Goal: Find specific fact: Find specific fact

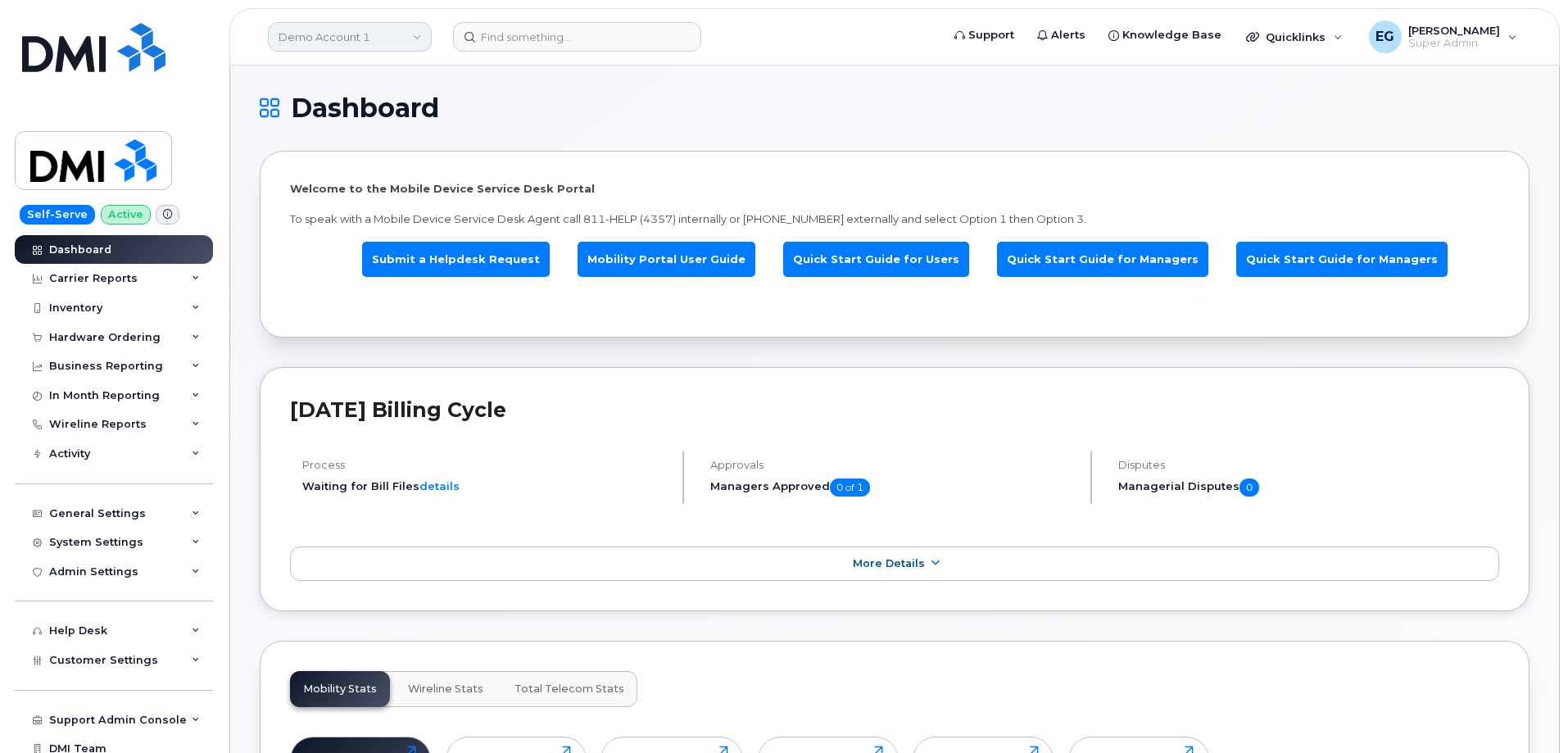
click at [376, 40] on link "Demo Account 1" at bounding box center [349, 37] width 164 height 30
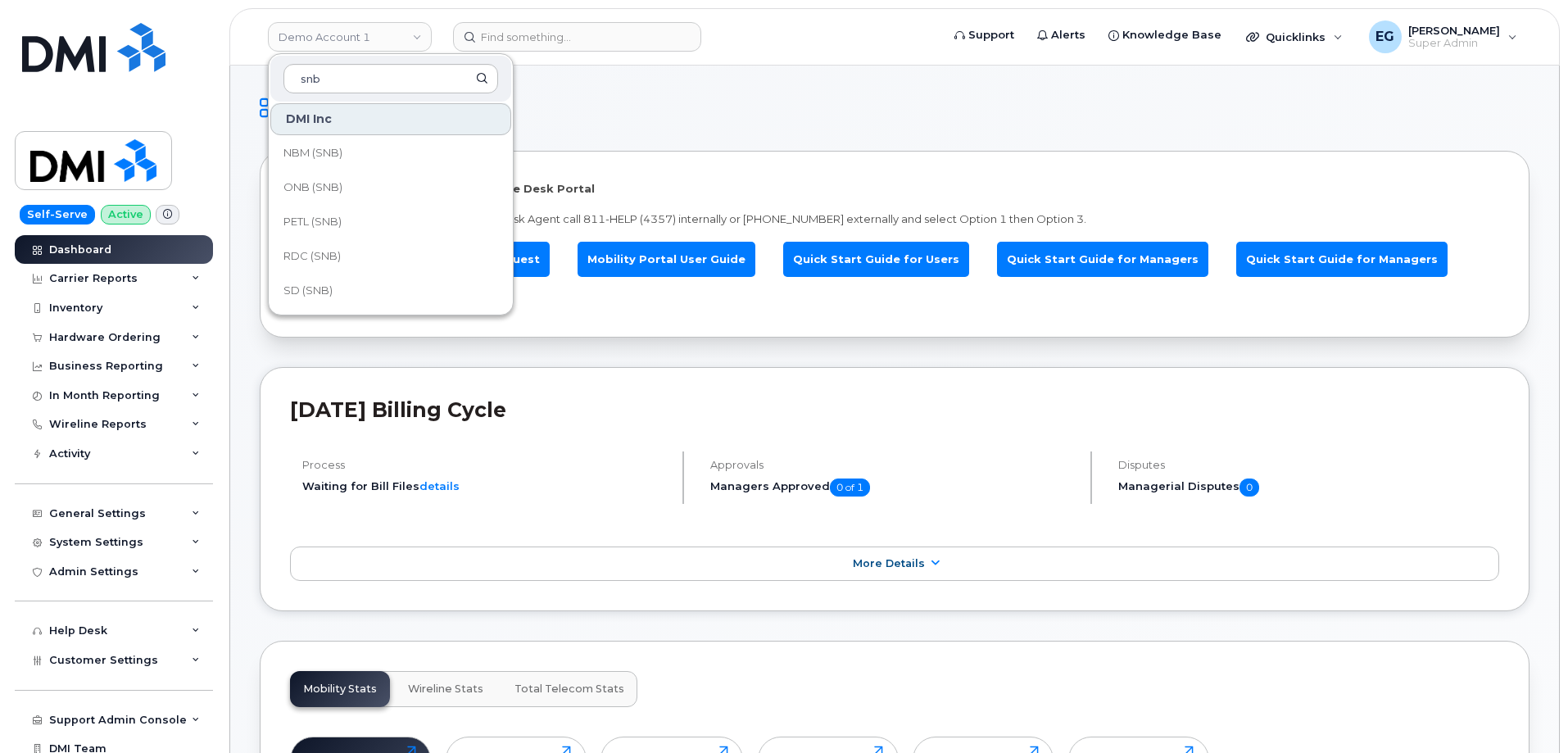
scroll to position [738, 0]
type input "snb"
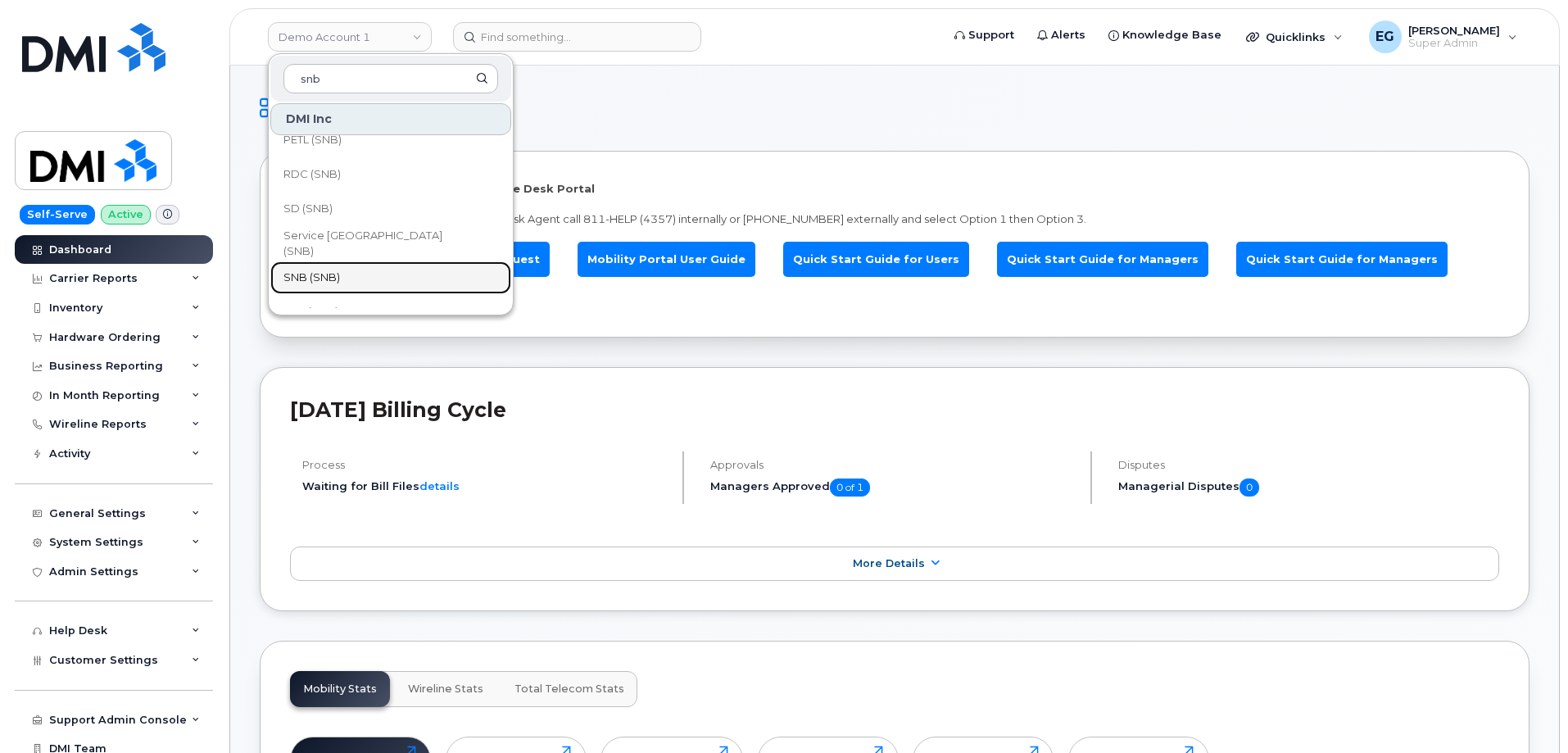
click at [346, 281] on link "SNB (SNB)" at bounding box center [391, 278] width 241 height 33
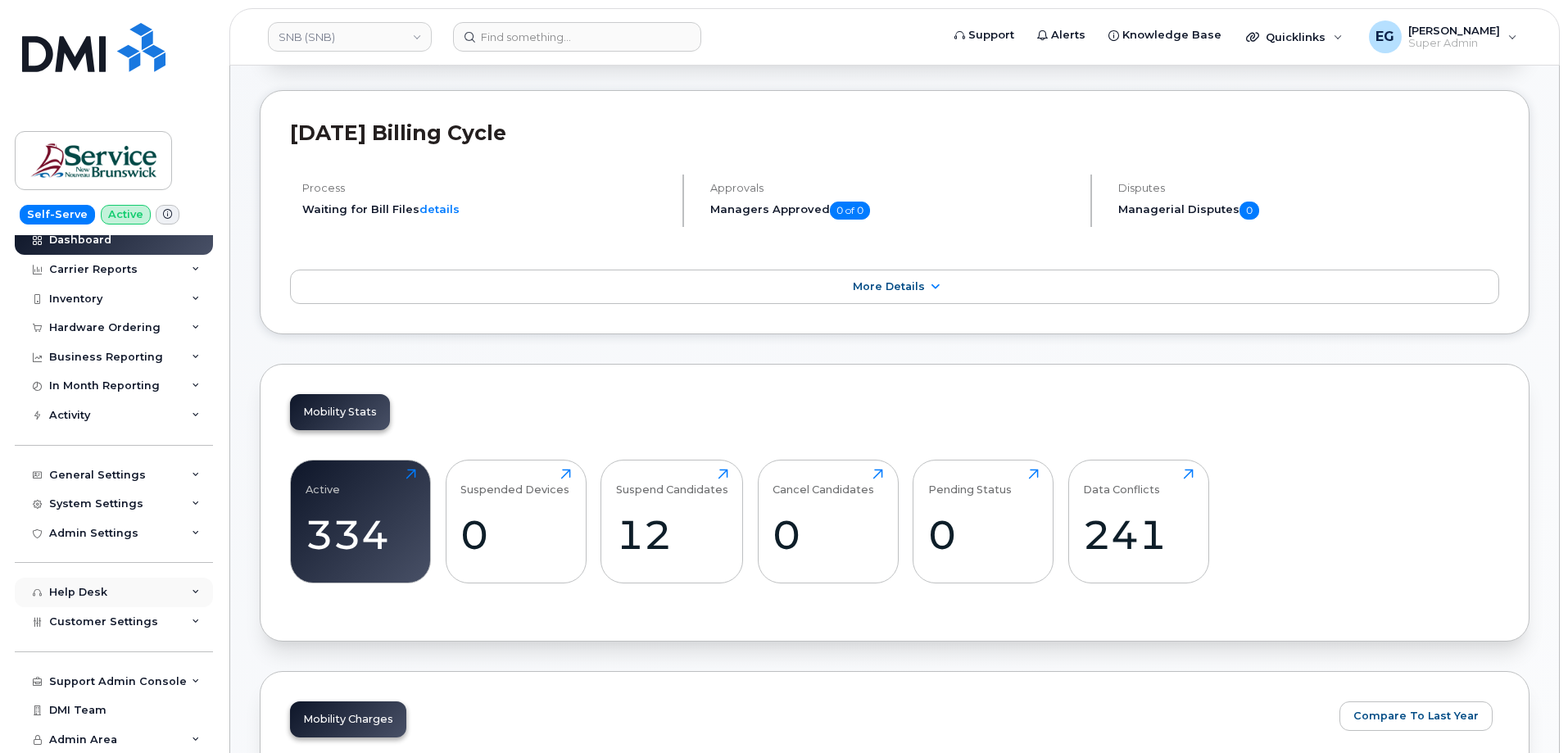
scroll to position [246, 0]
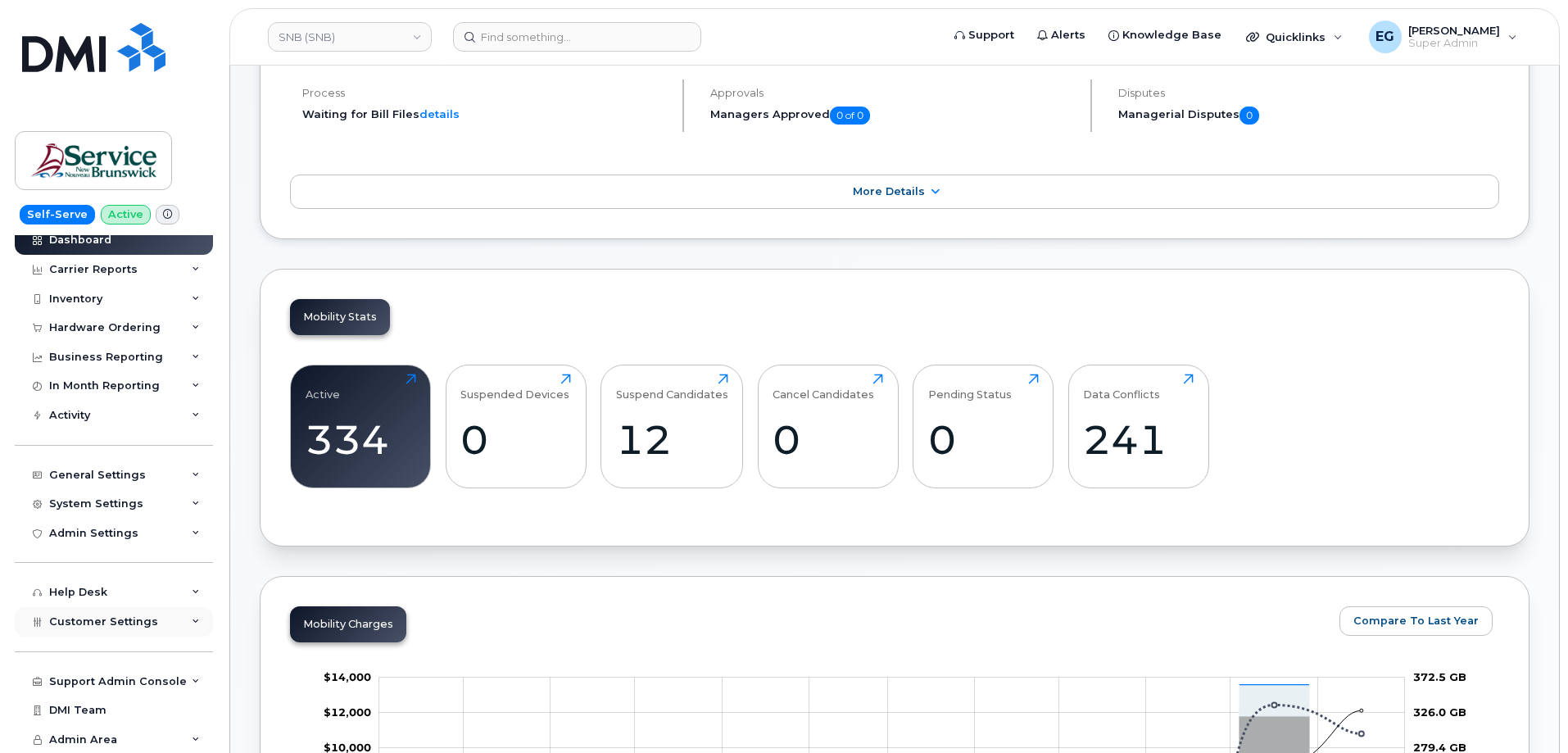
click at [120, 624] on span "Customer Settings" at bounding box center [104, 622] width 109 height 13
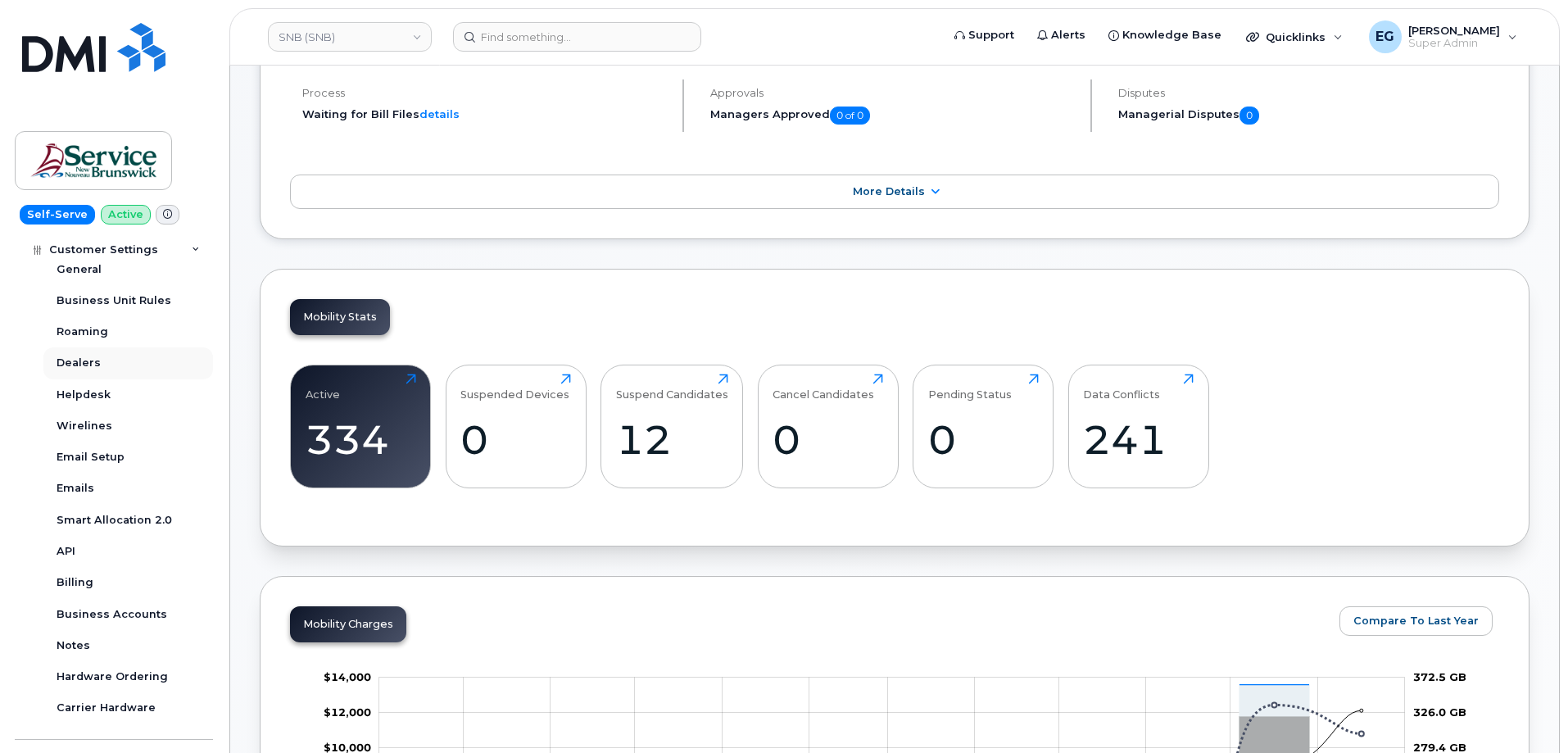
scroll to position [448, 0]
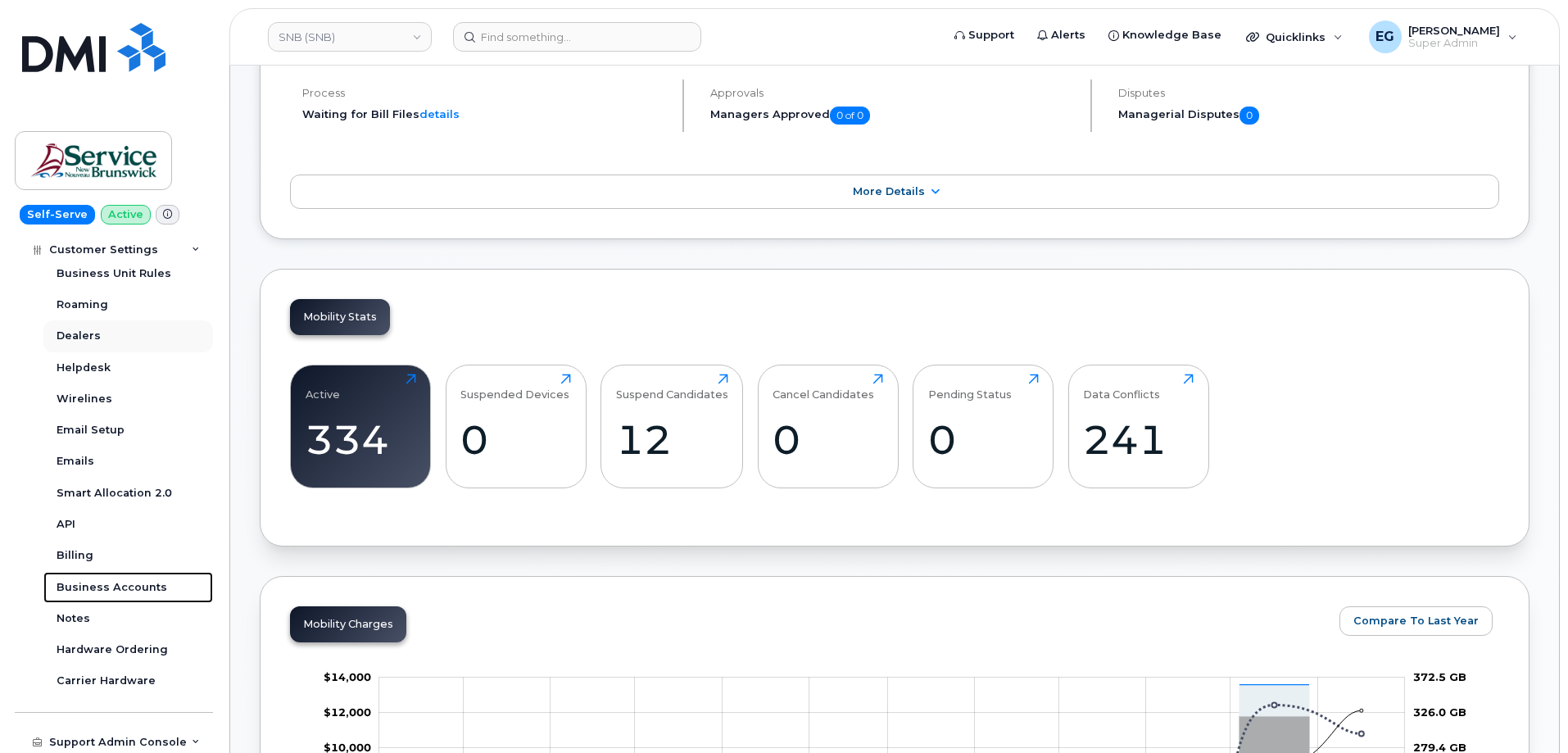
click at [117, 583] on div "Business Accounts" at bounding box center [111, 587] width 110 height 14
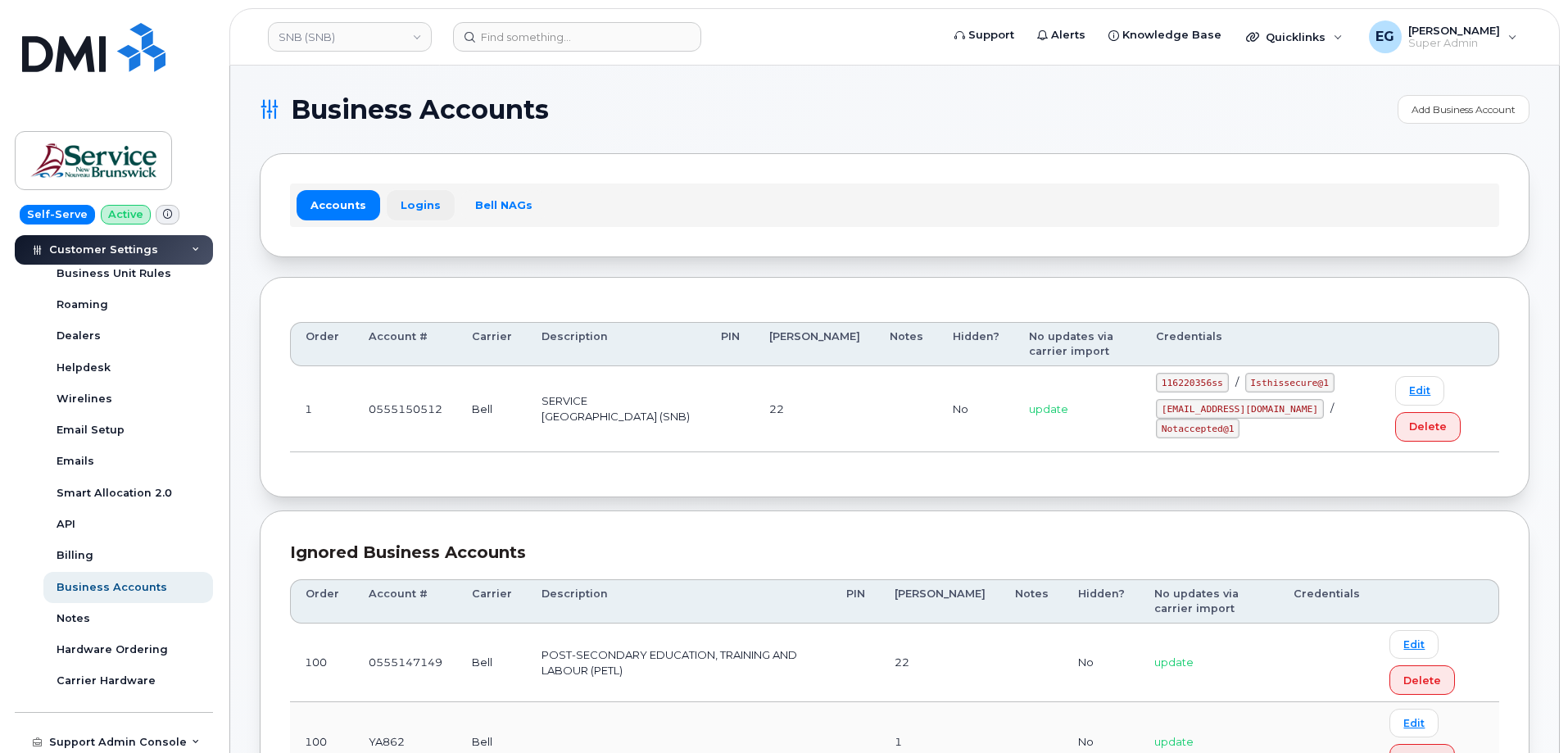
click at [416, 210] on link "Logins" at bounding box center [421, 204] width 68 height 30
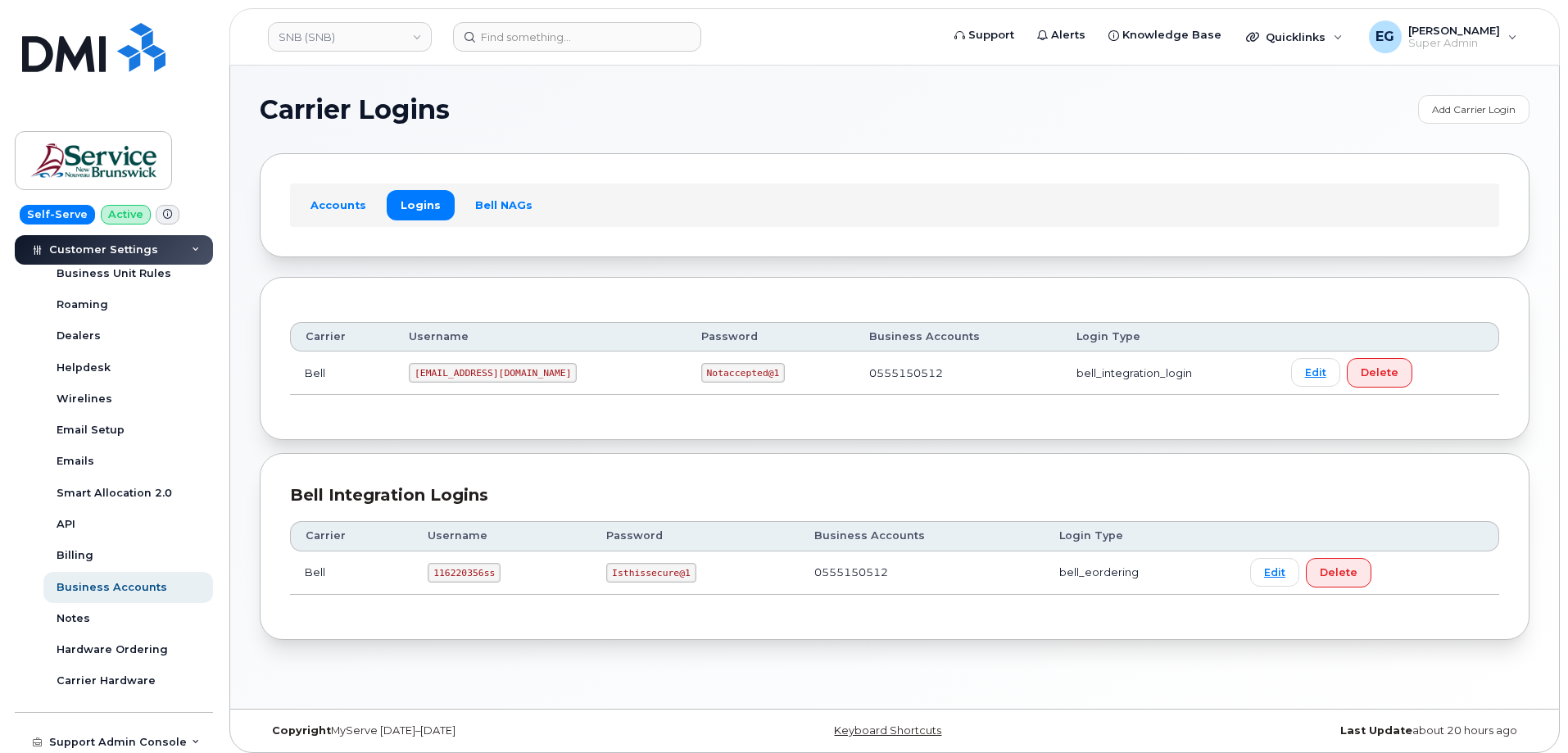
click at [451, 564] on code "116220356ss" at bounding box center [463, 573] width 73 height 20
copy code "116220356ss"
drag, startPoint x: 685, startPoint y: 574, endPoint x: 627, endPoint y: 572, distance: 58.0
click at [607, 565] on code "Isthissecure@1" at bounding box center [651, 573] width 90 height 20
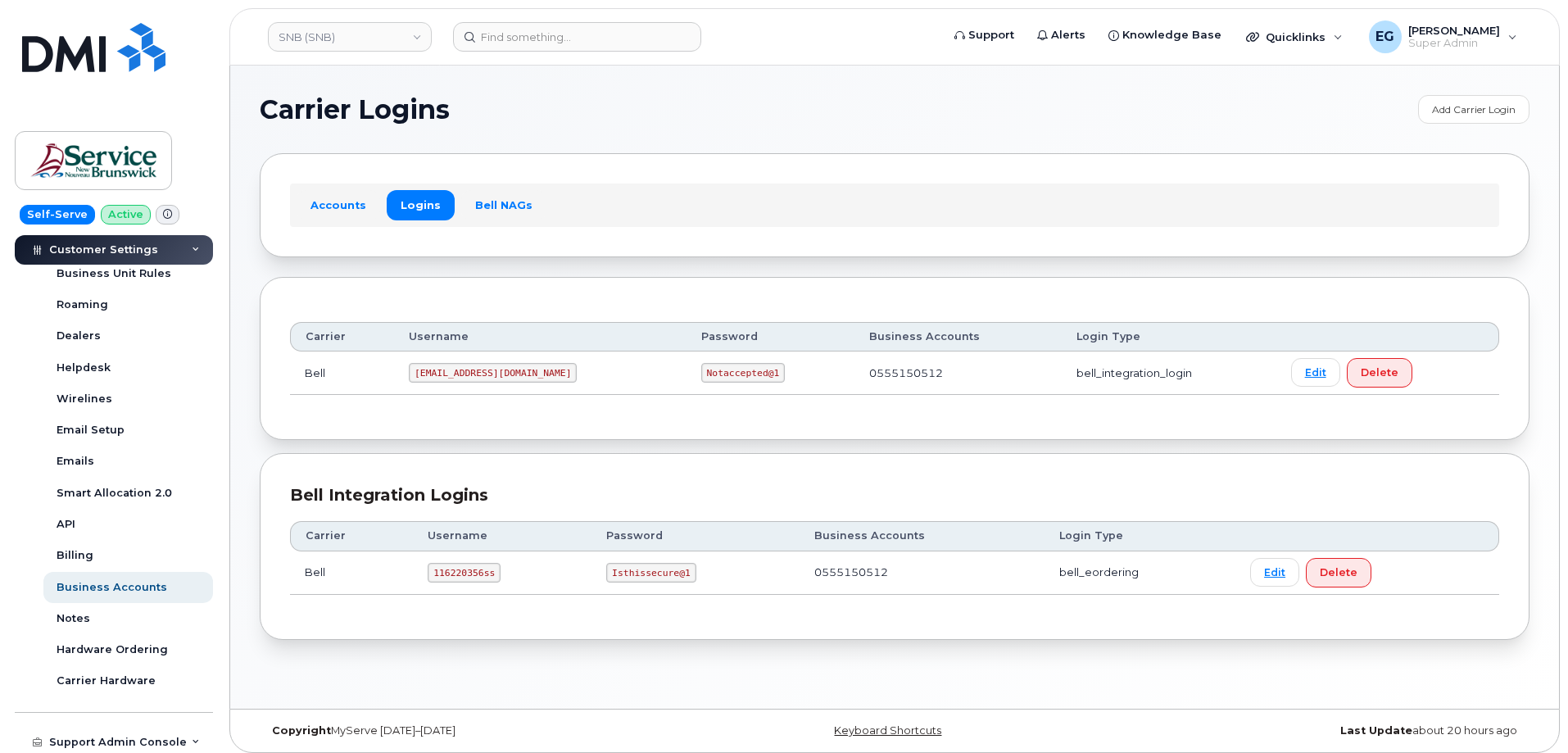
click at [704, 568] on td "Isthissecure@1" at bounding box center [695, 573] width 208 height 43
drag, startPoint x: 487, startPoint y: 576, endPoint x: 427, endPoint y: 574, distance: 60.0
click at [427, 574] on code "116220356ss" at bounding box center [463, 573] width 73 height 20
copy code "116220356ss"
drag, startPoint x: 681, startPoint y: 574, endPoint x: 599, endPoint y: 579, distance: 82.2
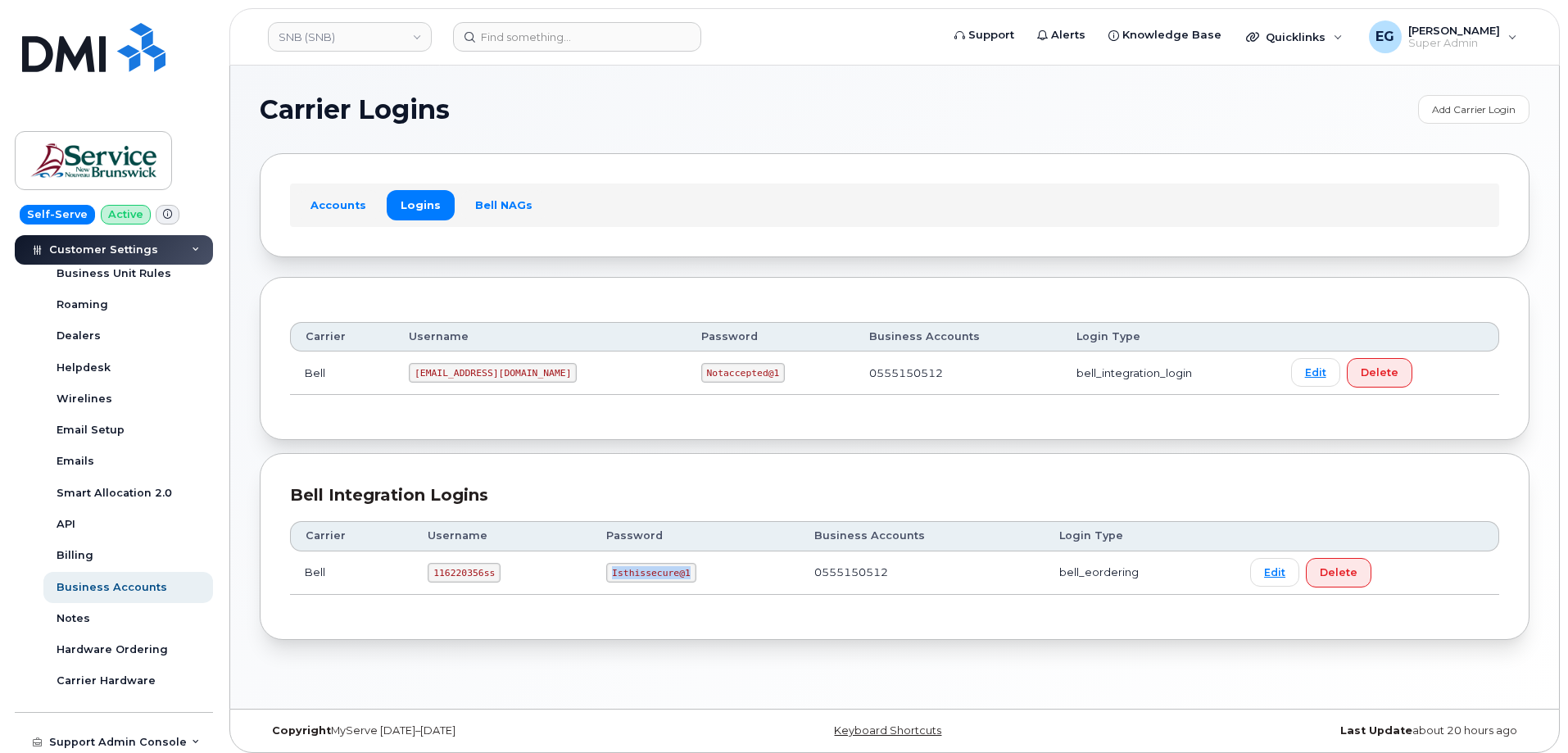
click at [599, 579] on td "Isthissecure@1" at bounding box center [695, 573] width 208 height 43
copy code "Isthissecure@1"
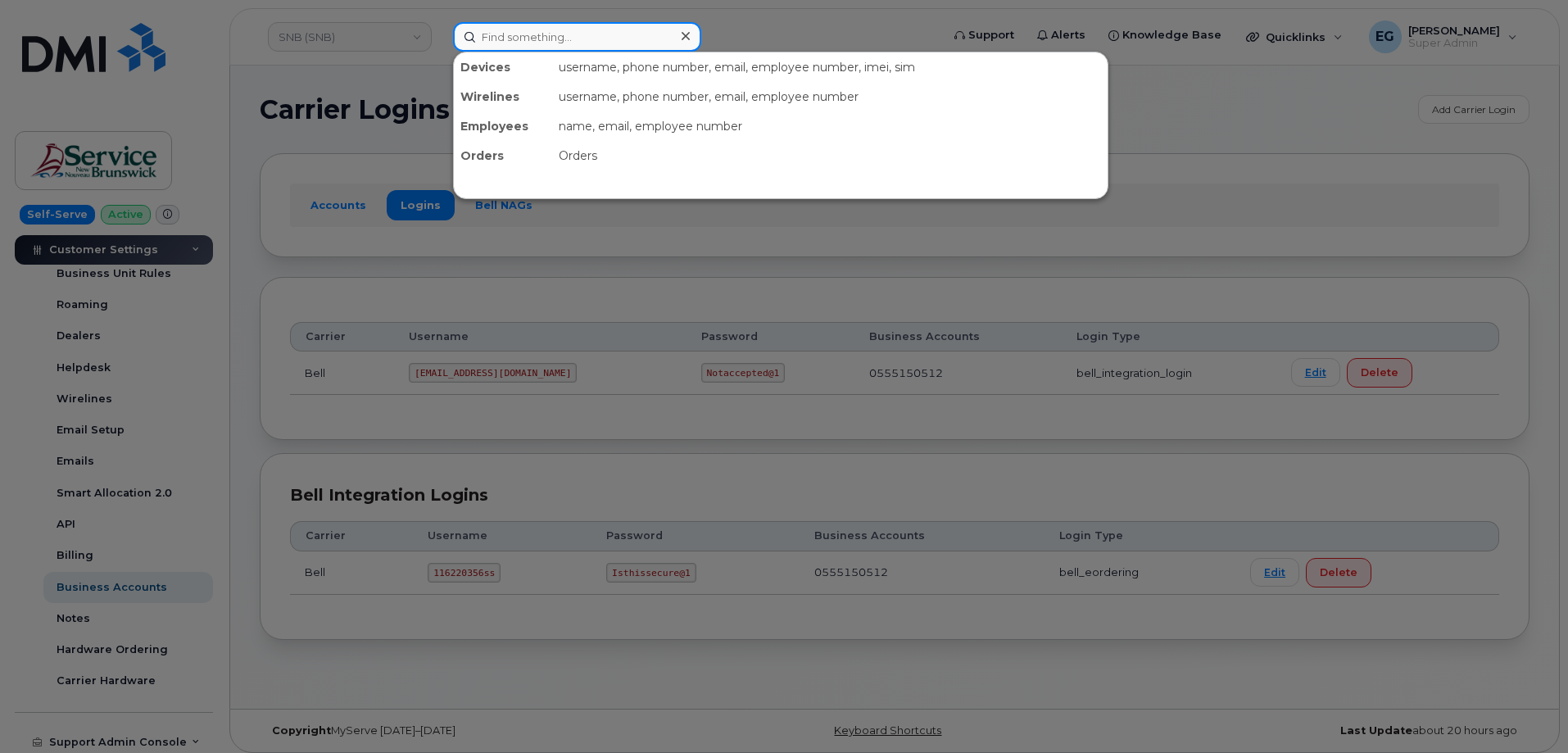
click at [554, 33] on input at bounding box center [577, 37] width 248 height 30
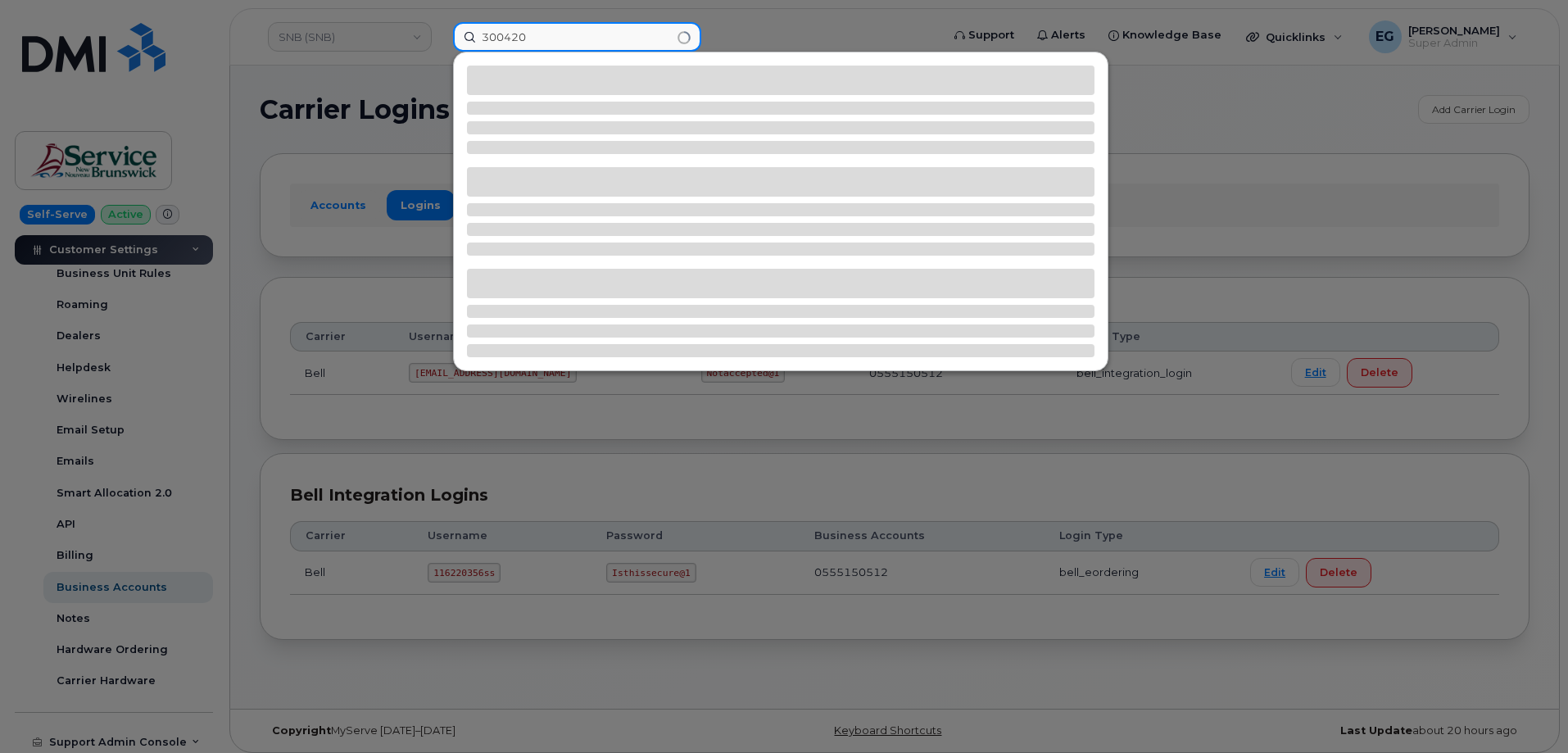
type input "300420"
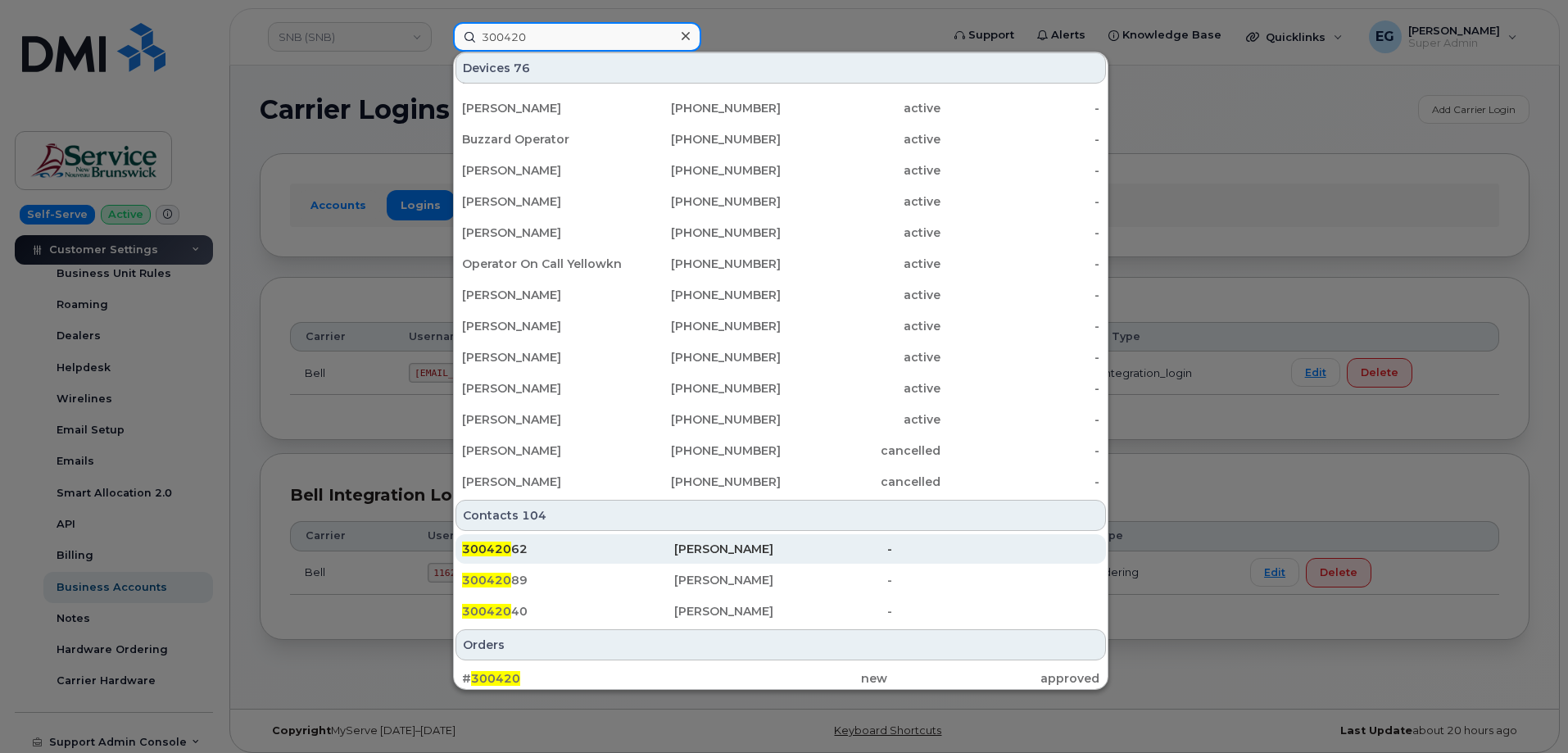
scroll to position [478, 0]
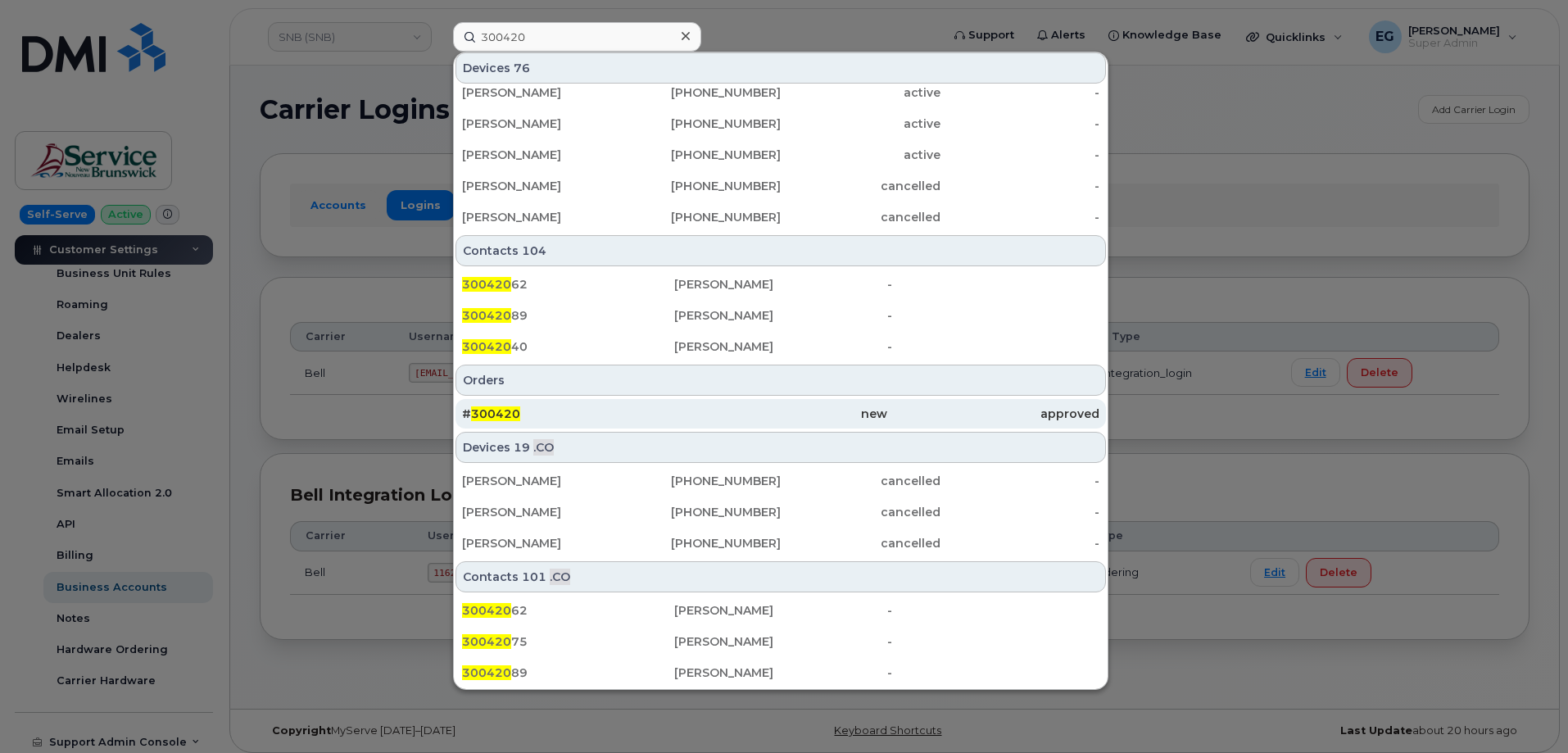
click at [475, 413] on span "300420" at bounding box center [495, 414] width 49 height 14
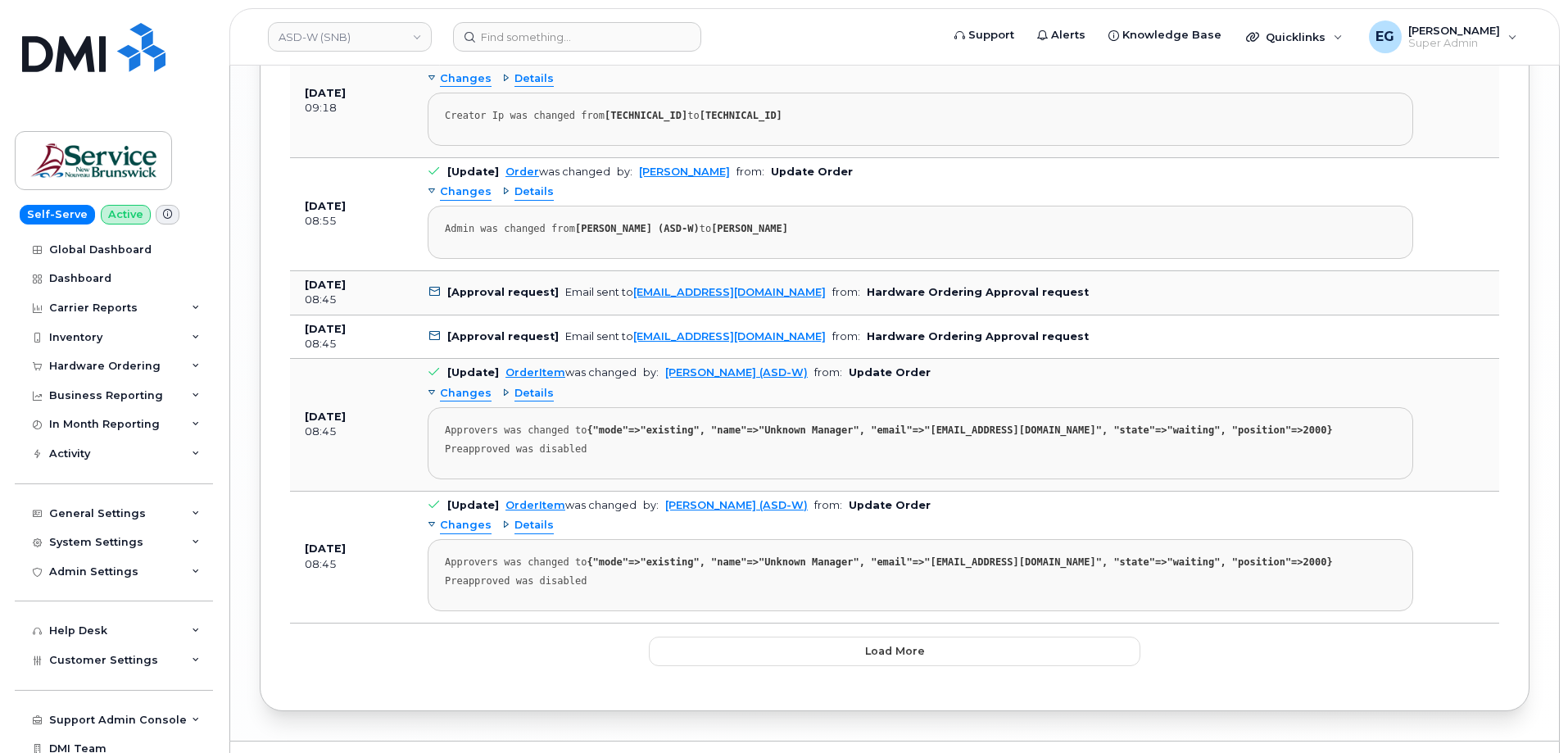
scroll to position [3027, 0]
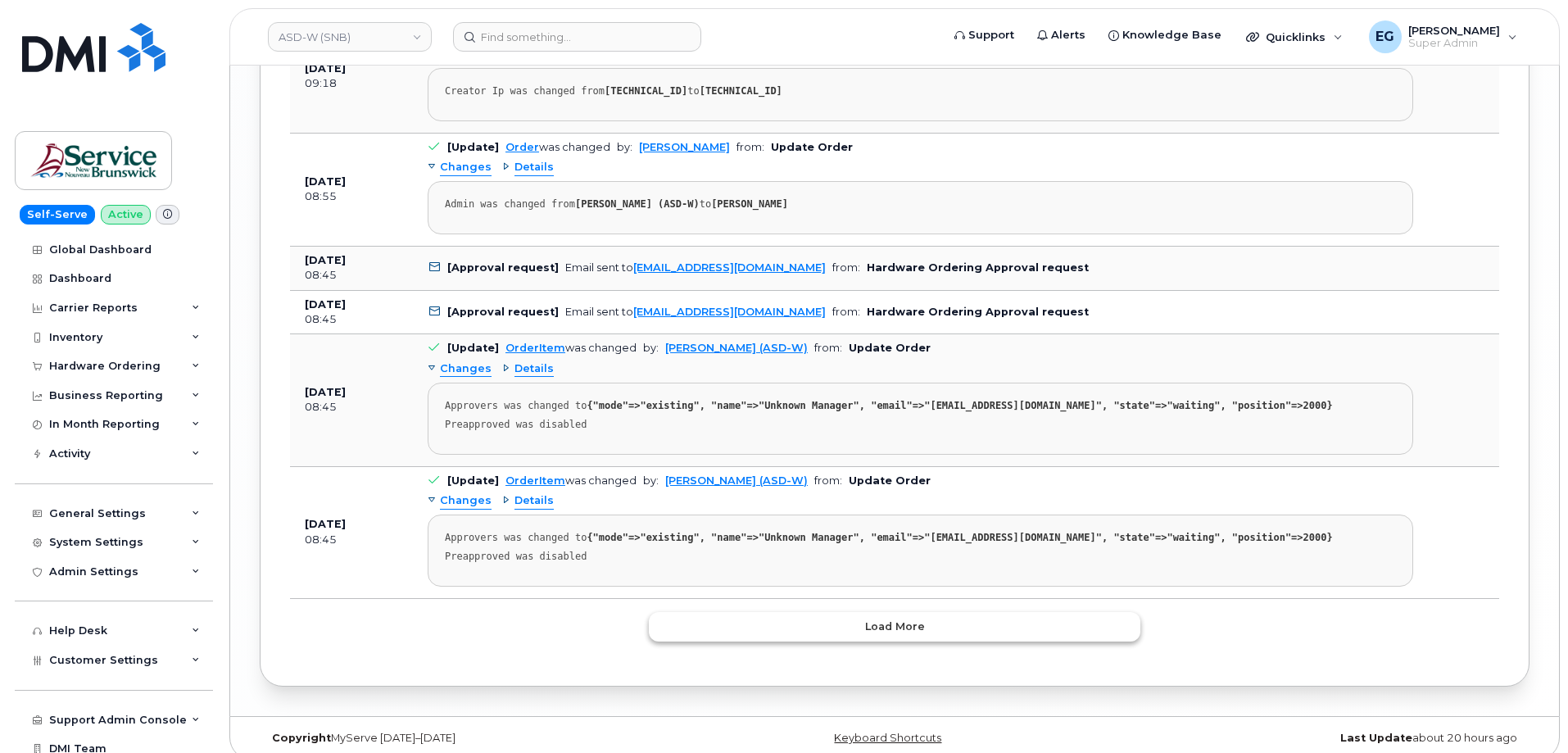
click at [823, 612] on button "Load more" at bounding box center [894, 627] width 492 height 30
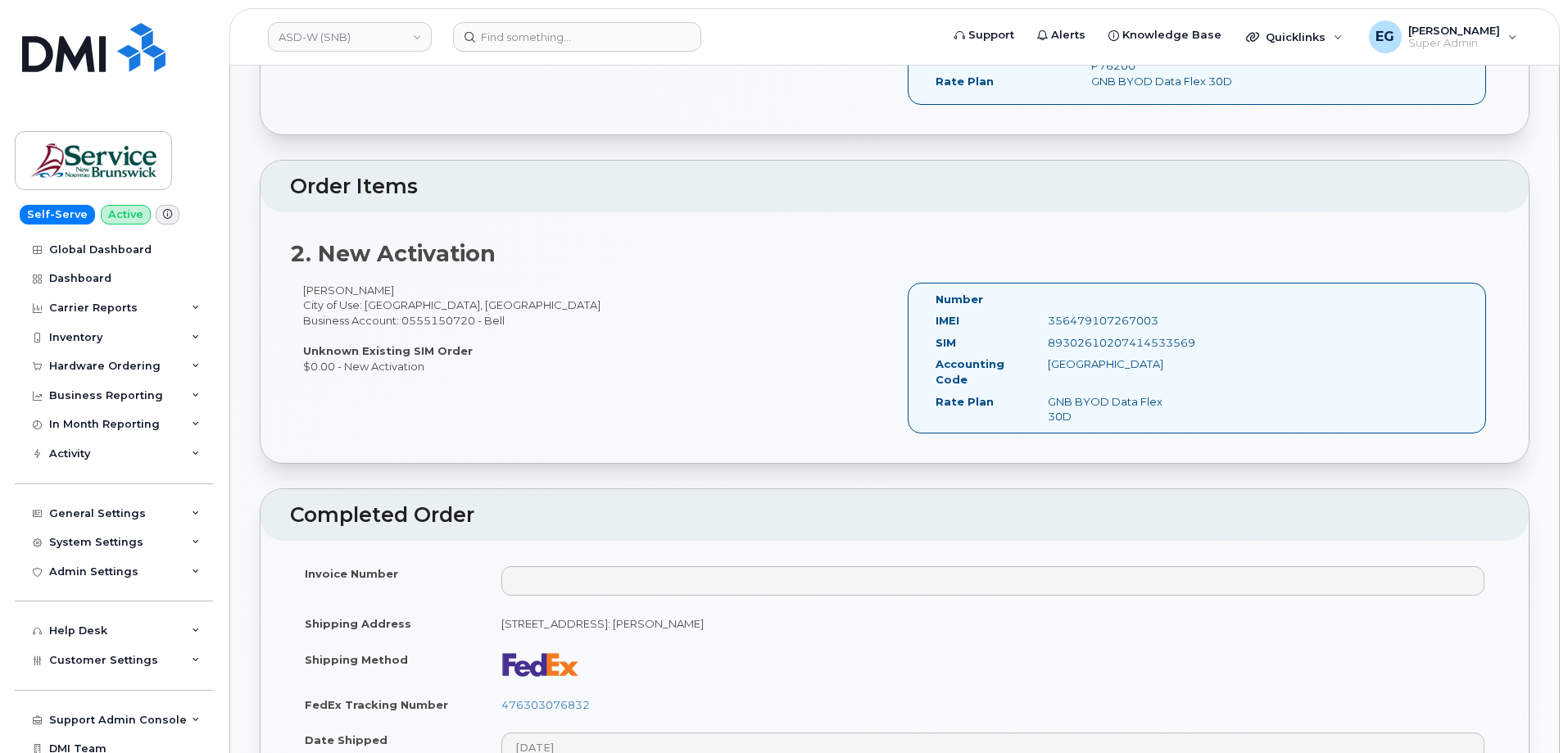
scroll to position [511, 0]
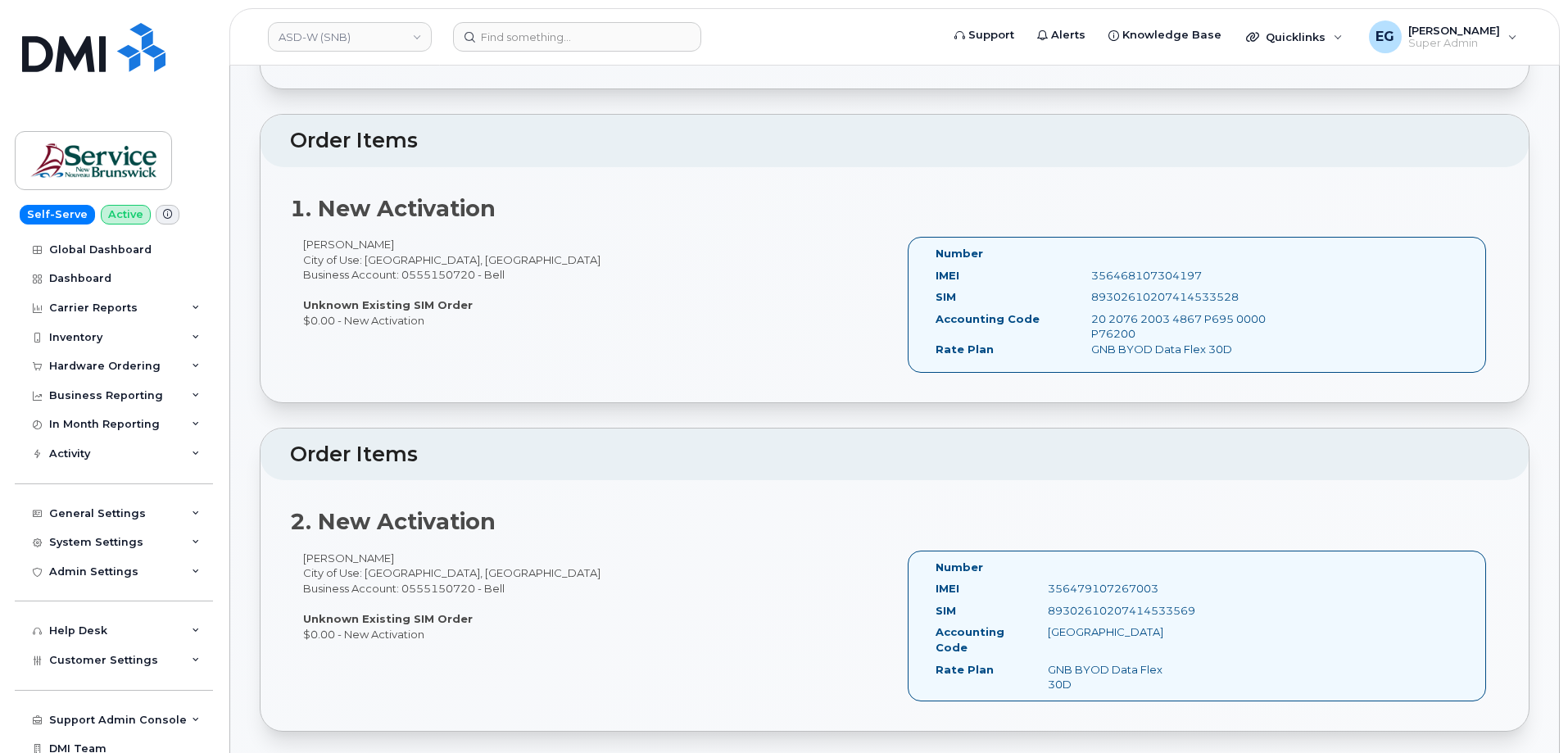
drag, startPoint x: 392, startPoint y: 241, endPoint x: 301, endPoint y: 246, distance: 91.1
click at [301, 246] on div "Matthew Fraser City of Use: Fredericton, New Brunswick Business Account: 055515…" at bounding box center [592, 281] width 605 height 91
copy div "Matthew Fraser"
drag, startPoint x: 421, startPoint y: 557, endPoint x: 301, endPoint y: 553, distance: 120.1
click at [301, 553] on div "Lynn Thomas-Gratton City of Use: Fredericton, New Brunswick Business Account: 0…" at bounding box center [592, 595] width 605 height 91
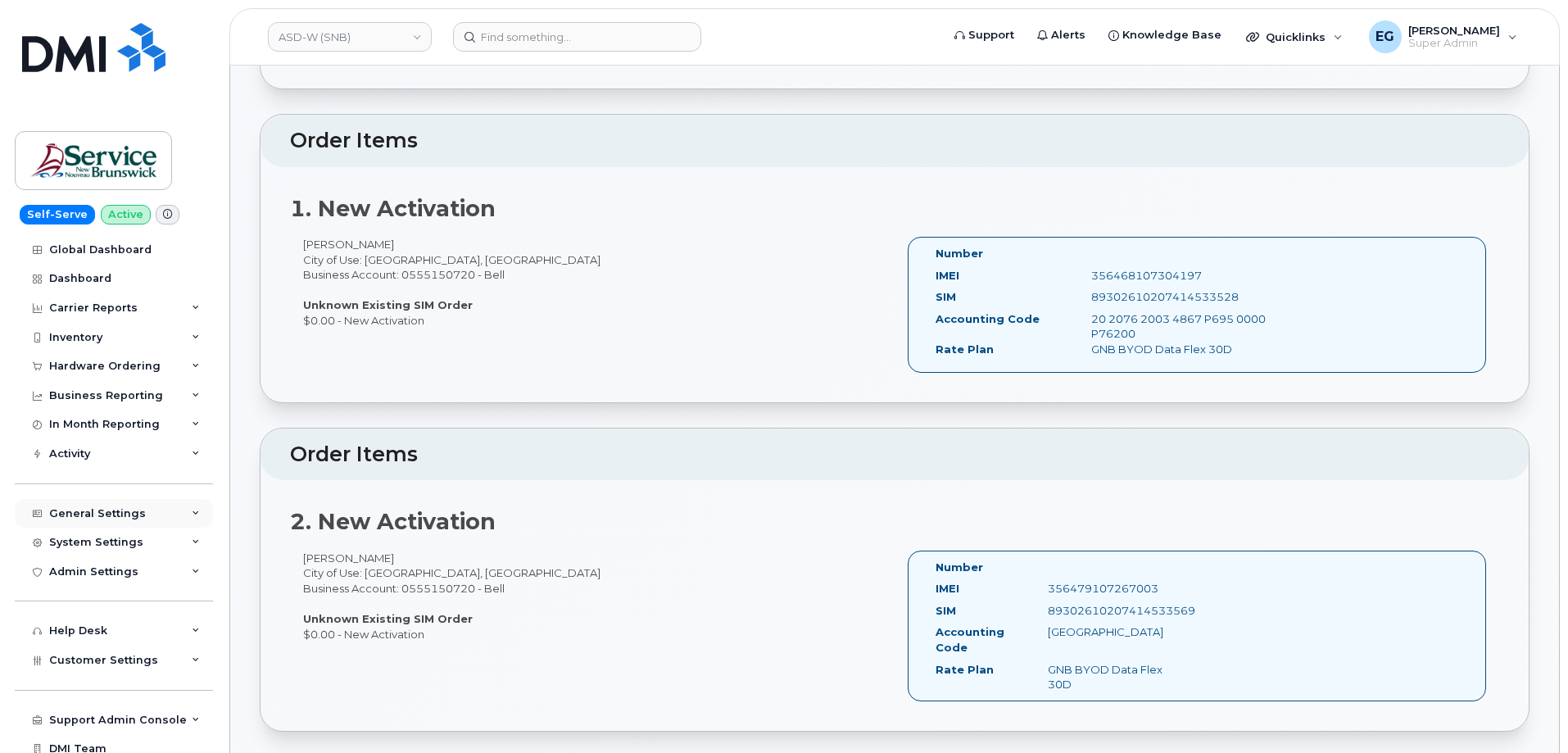
copy div "Lynn Thomas-Gratton"
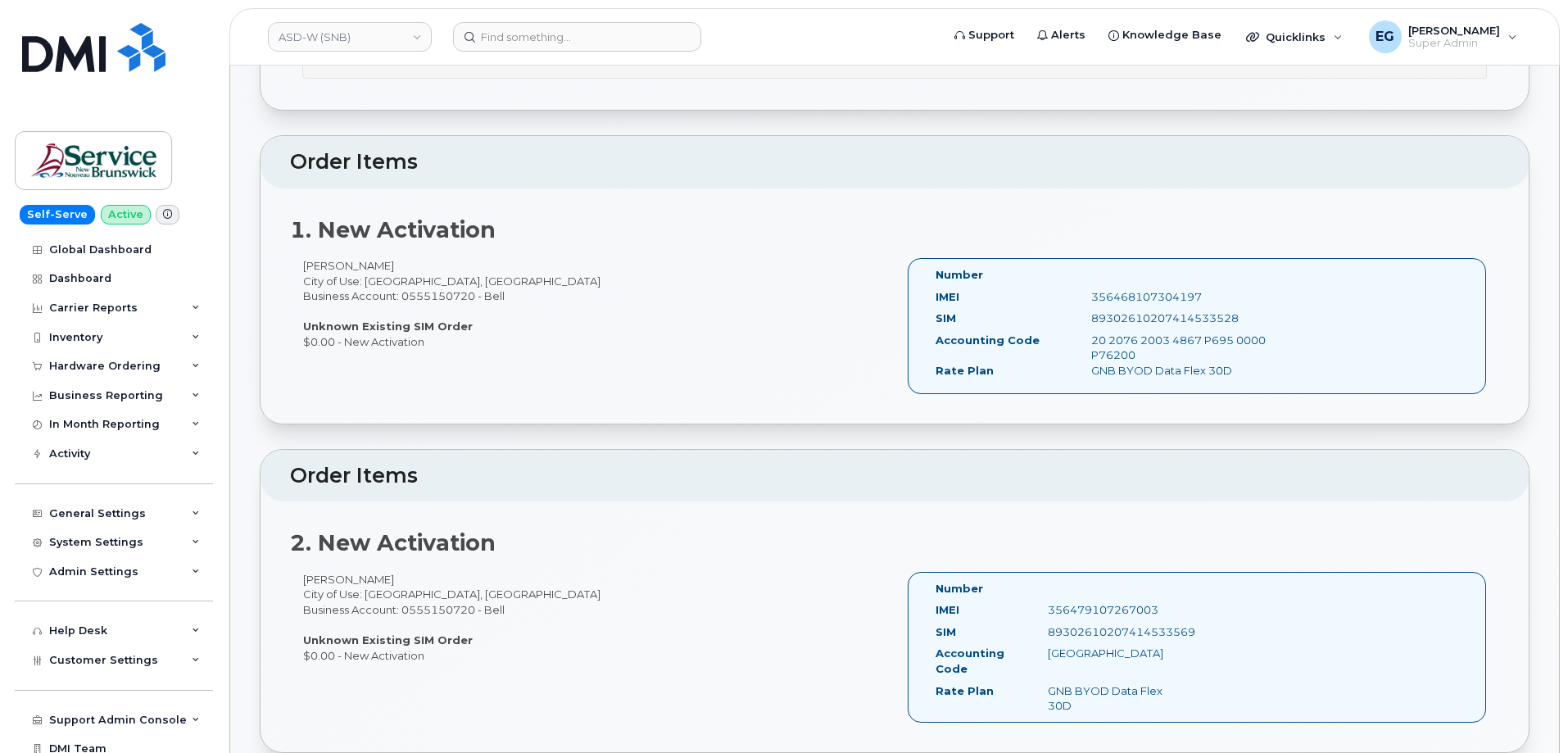
scroll to position [428, 0]
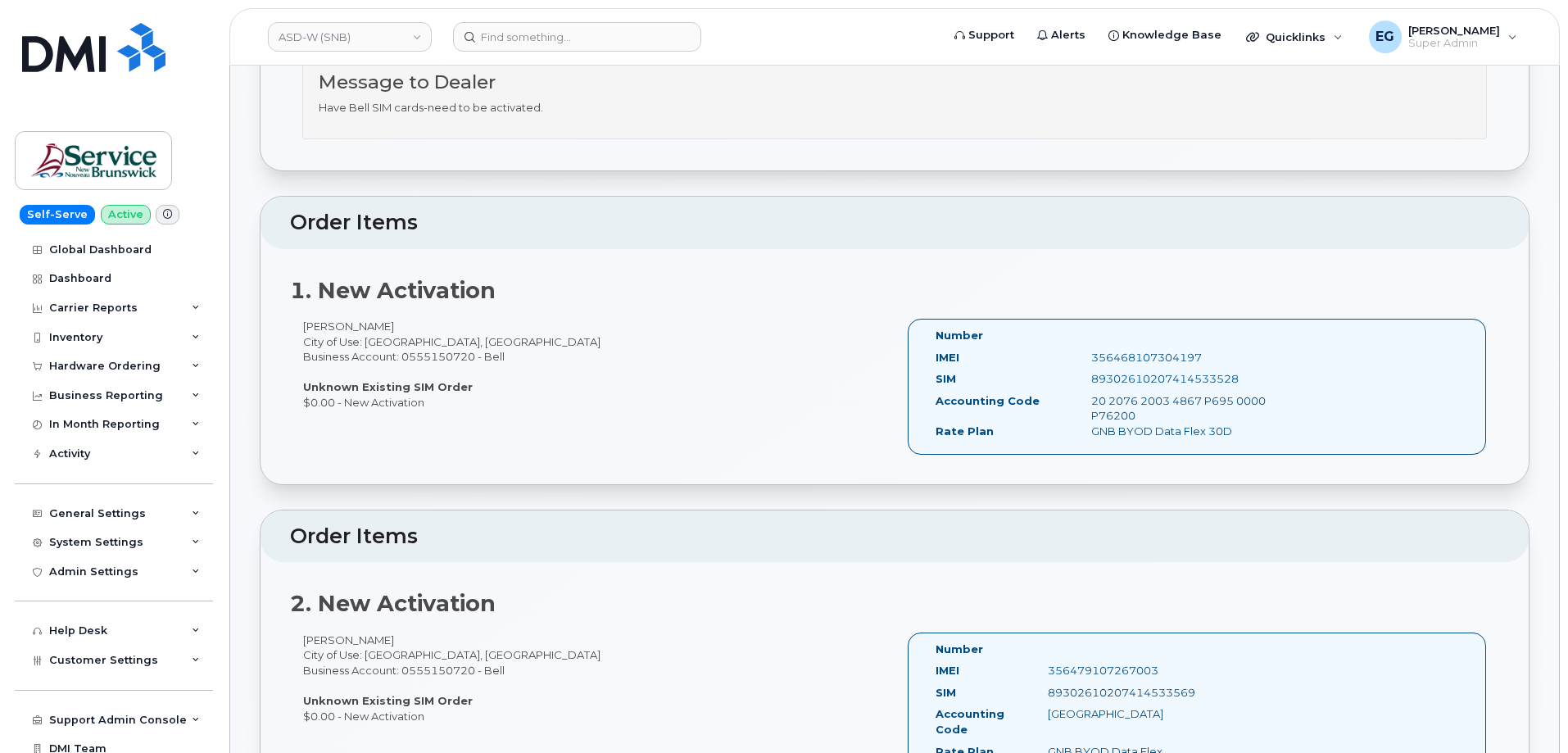
click at [1124, 382] on div "89302610207414533528" at bounding box center [1188, 378] width 219 height 15
copy div "89302610207414533528"
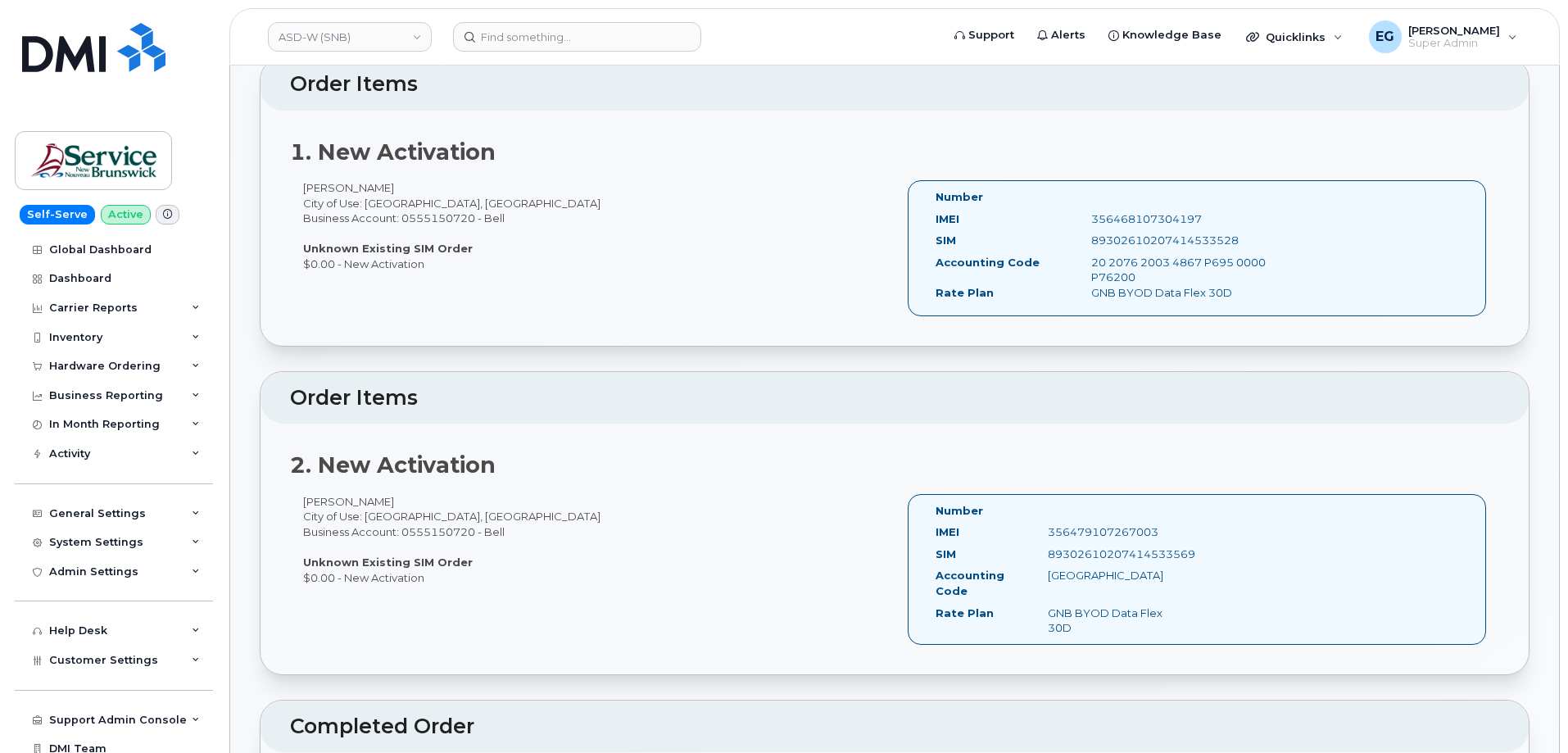
scroll to position [593, 0]
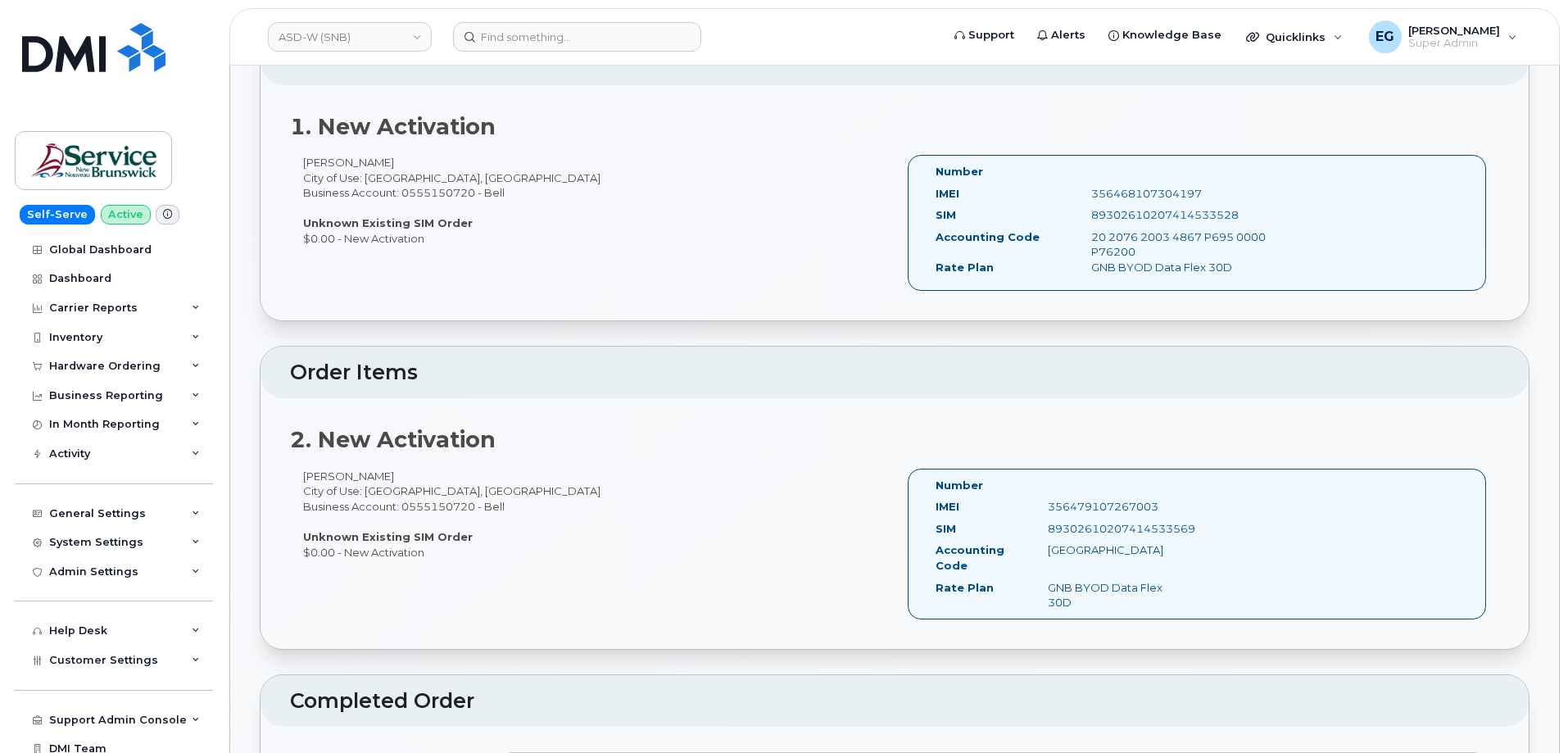
click at [1141, 532] on div "89302610207414533569" at bounding box center [1114, 529] width 157 height 15
copy div "89302610207414533569"
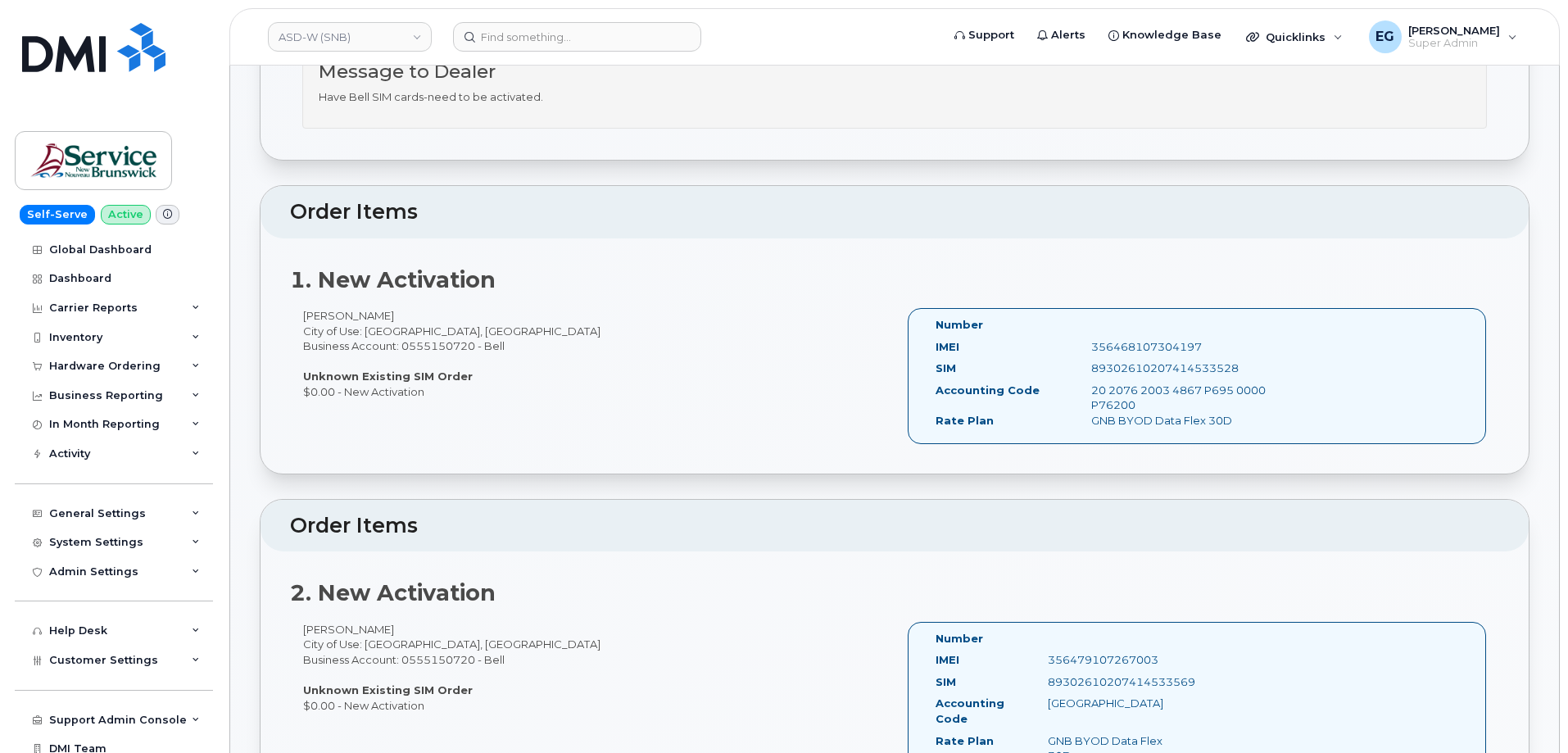
scroll to position [492, 0]
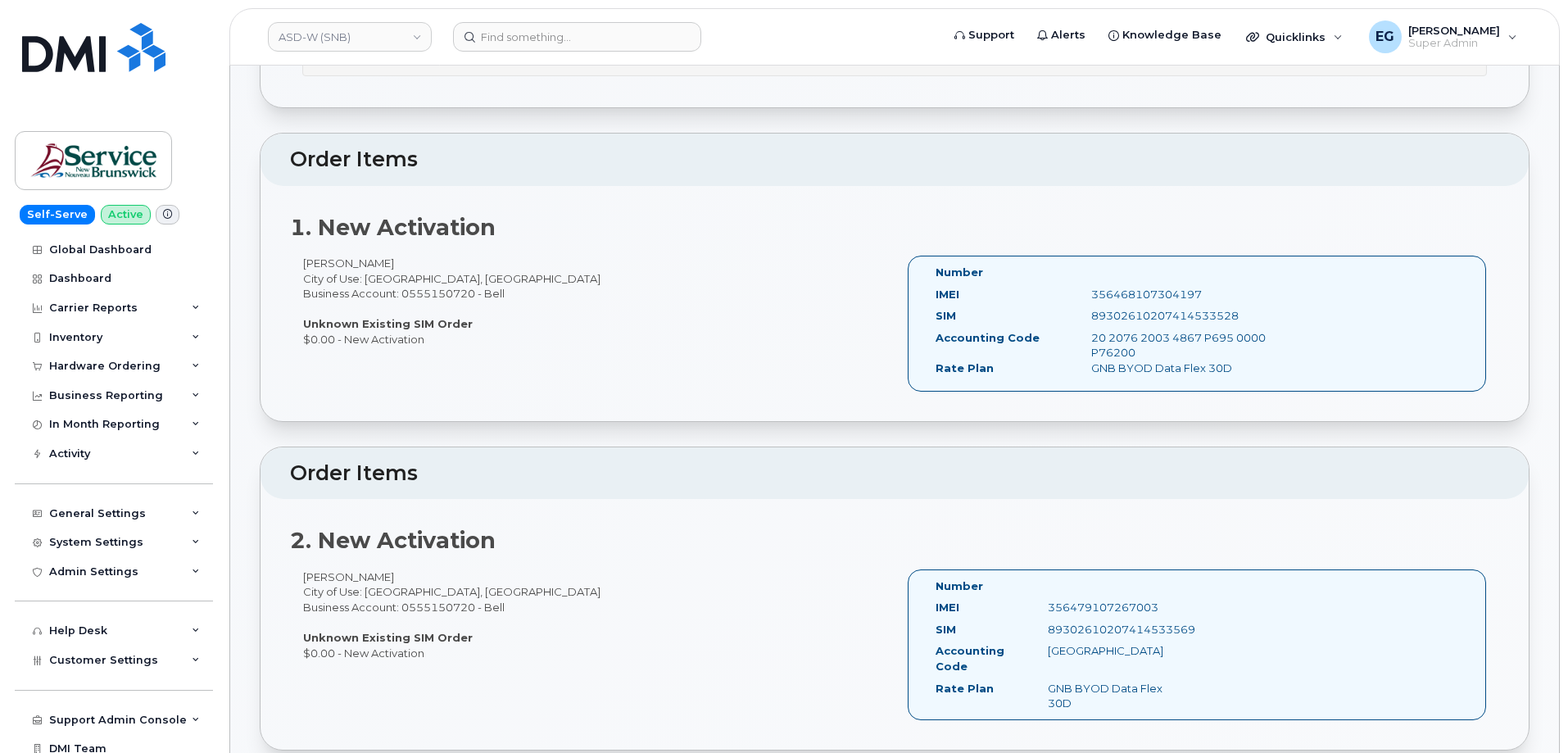
click at [638, 417] on div "1. New Activation Matthew Fraser City of Use: Fredericton, New Brunswick Busine…" at bounding box center [894, 304] width 1268 height 235
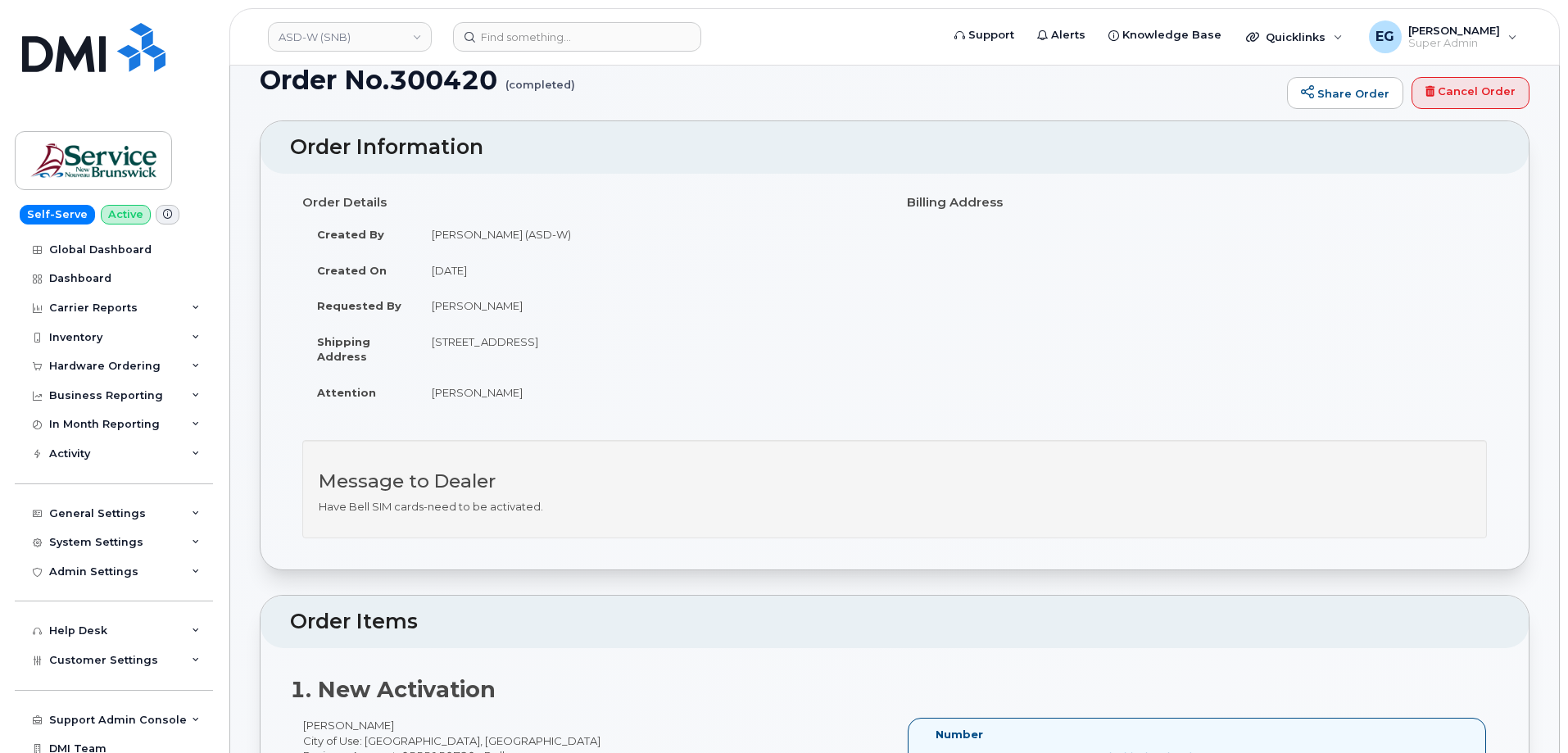
scroll to position [0, 0]
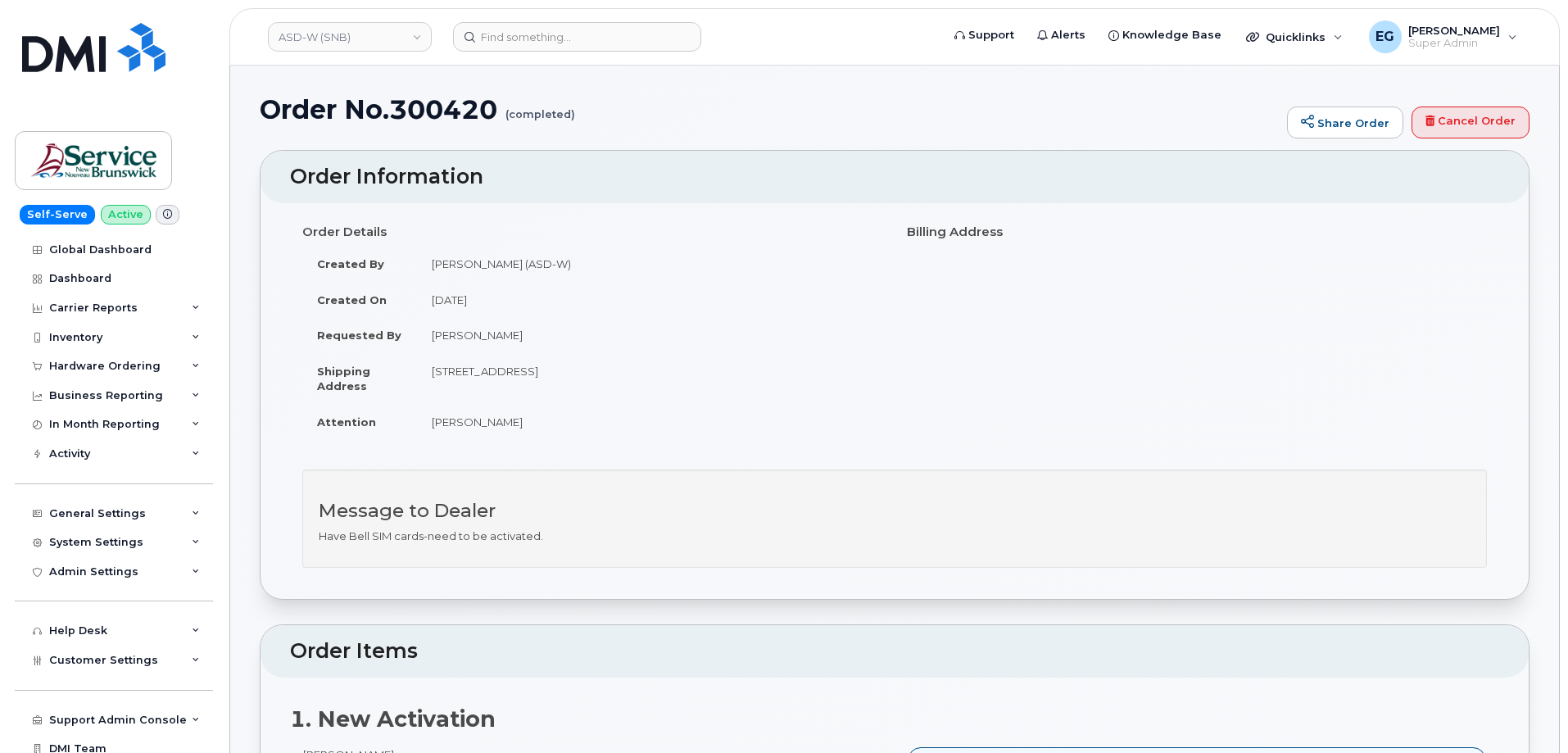
click at [443, 113] on h1 "Order No.300420 (completed)" at bounding box center [770, 109] width 1020 height 29
copy h1 "300420"
